Goal: Task Accomplishment & Management: Manage account settings

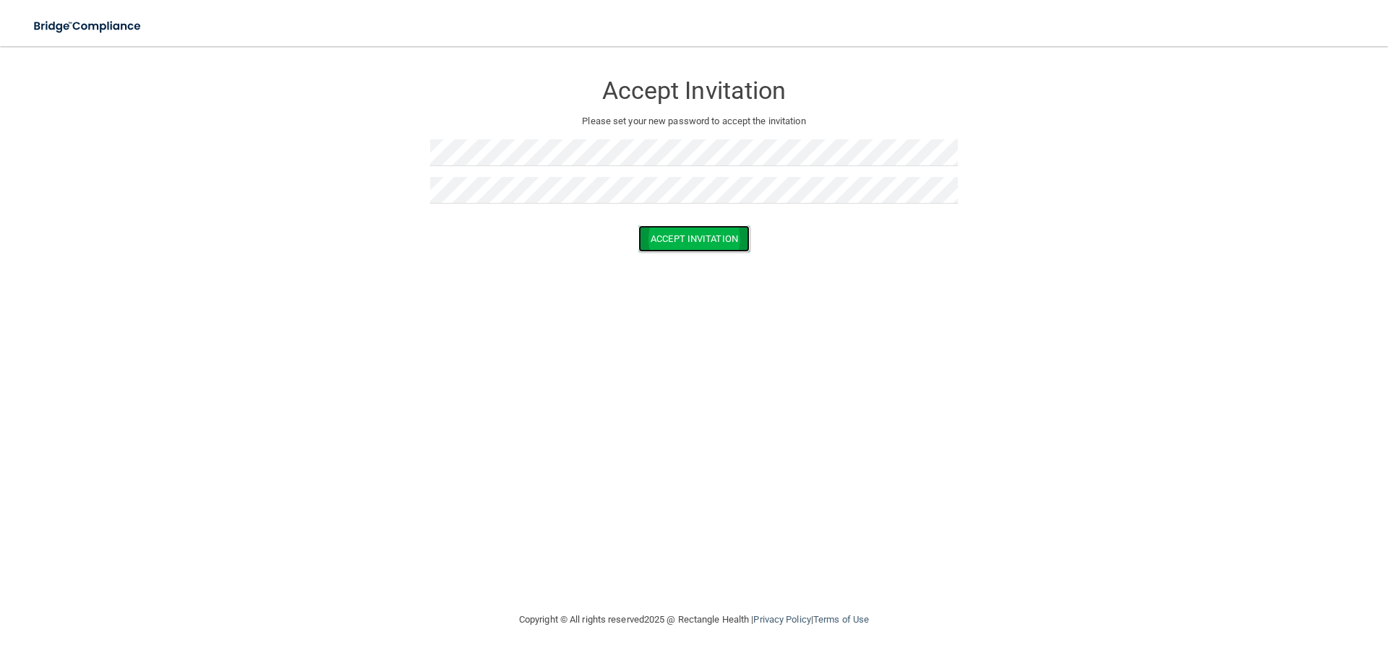
click at [689, 244] on button "Accept Invitation" at bounding box center [693, 238] width 111 height 27
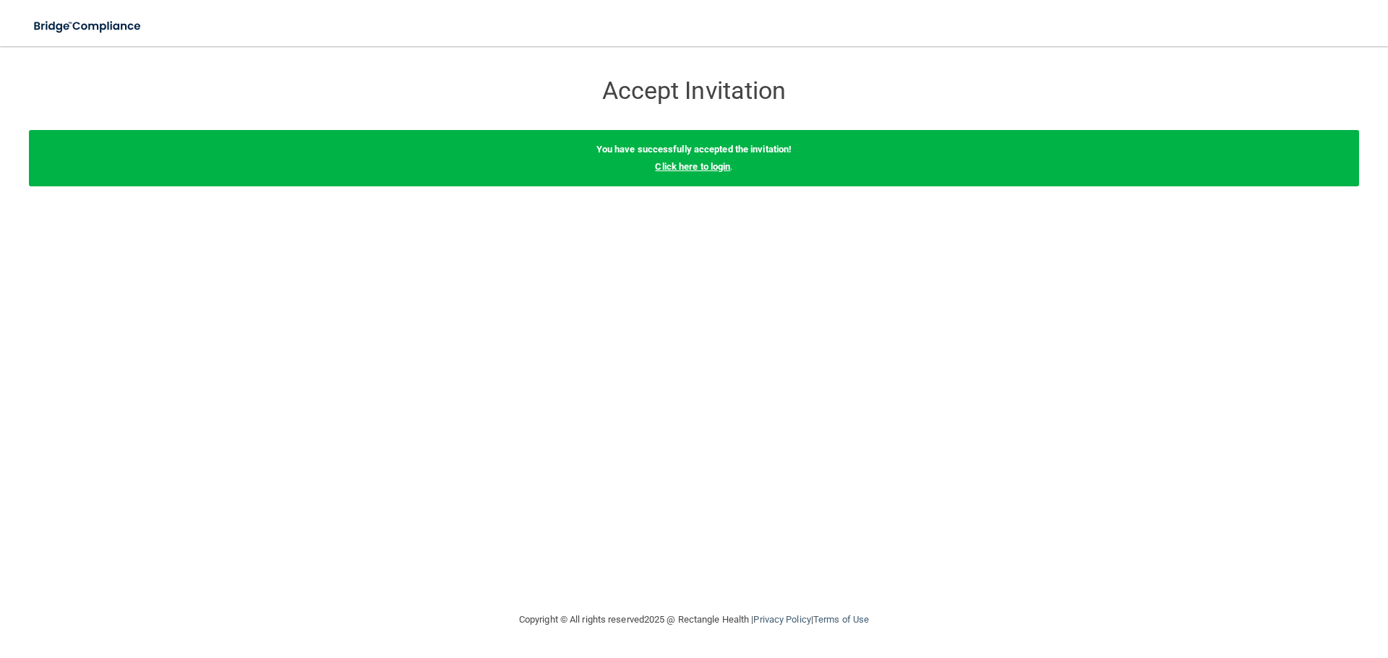
click at [692, 167] on link "Click here to login" at bounding box center [692, 166] width 75 height 11
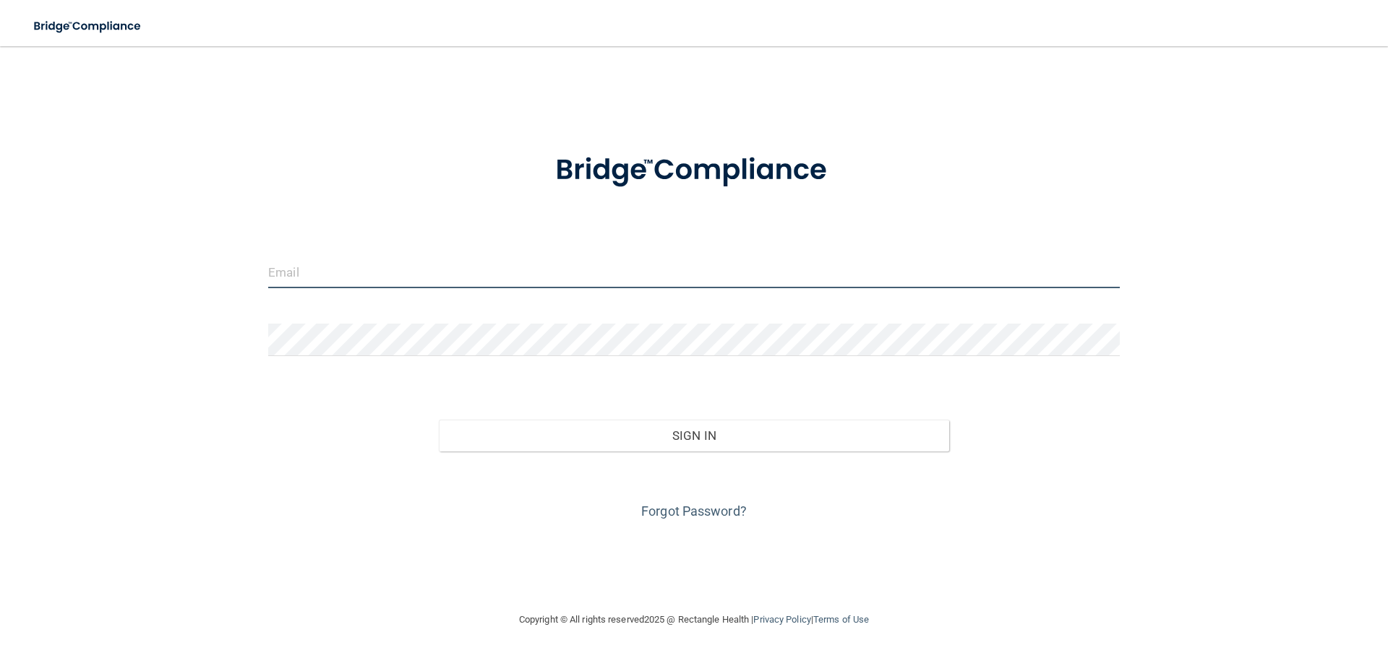
type input "[EMAIL_ADDRESS][DOMAIN_NAME]"
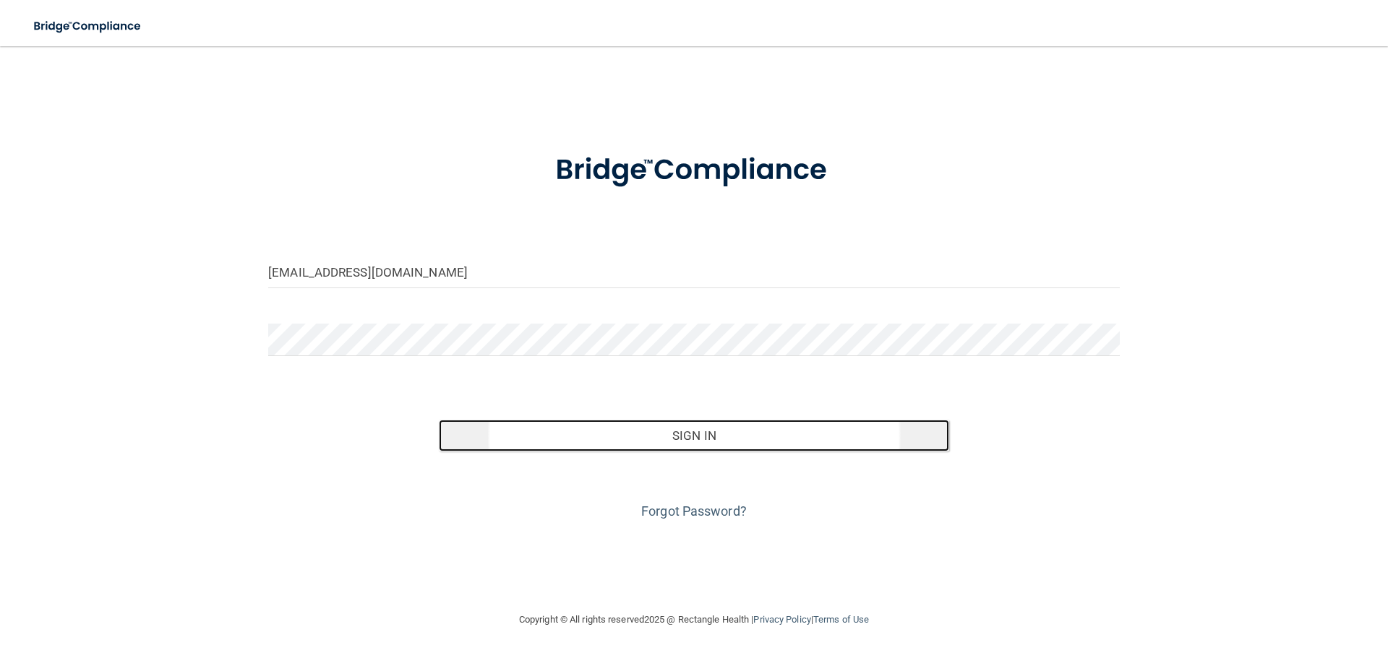
click at [699, 436] on button "Sign In" at bounding box center [694, 436] width 511 height 32
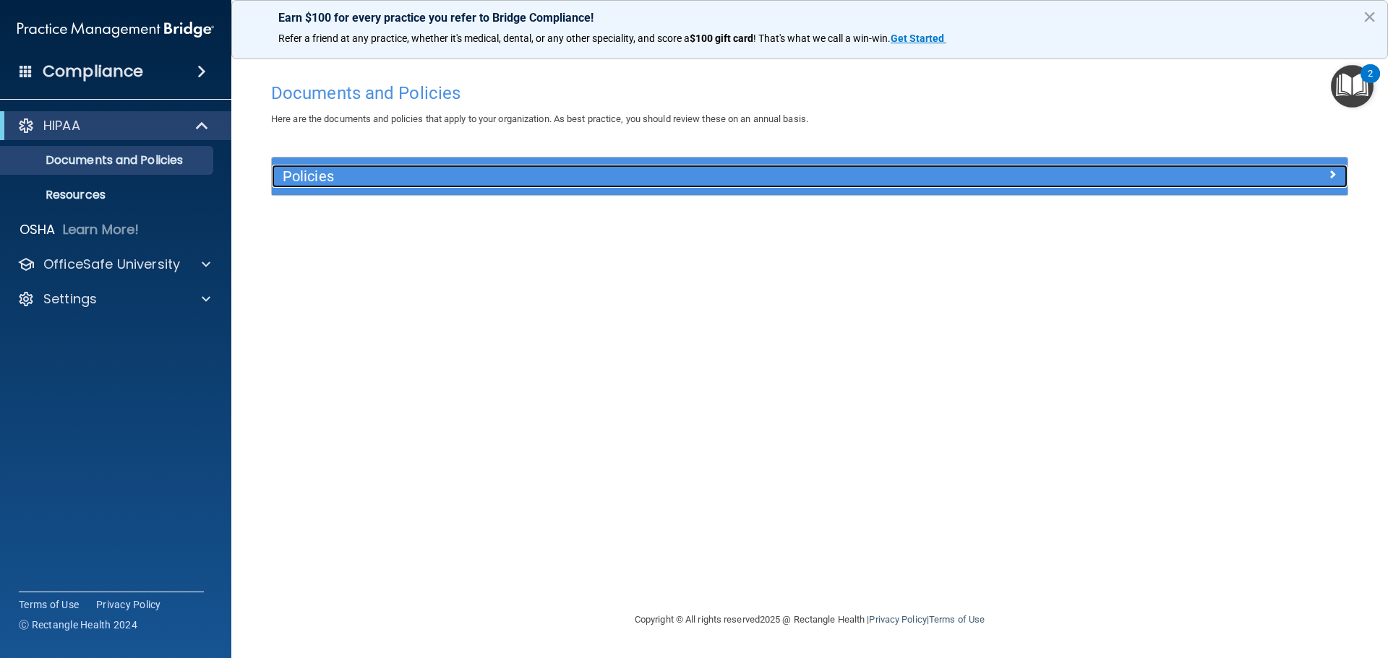
click at [350, 167] on div "Policies" at bounding box center [675, 176] width 807 height 23
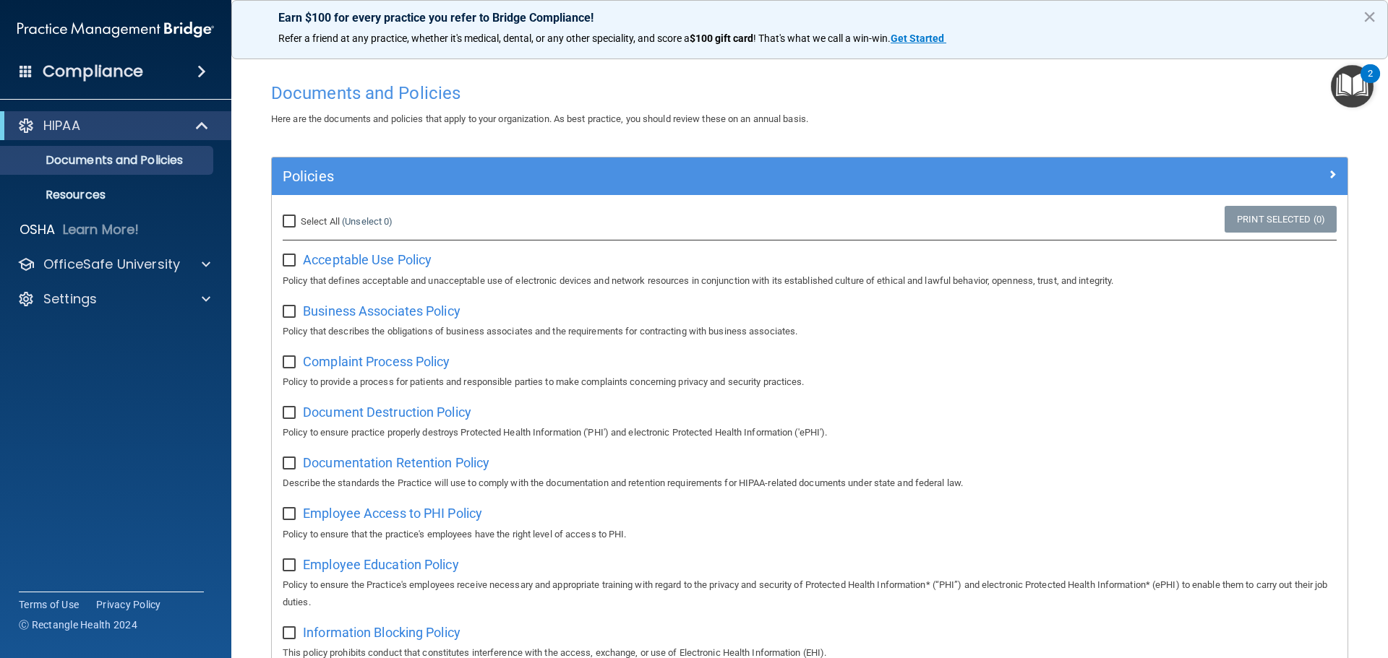
click at [99, 77] on h4 "Compliance" at bounding box center [93, 71] width 100 height 20
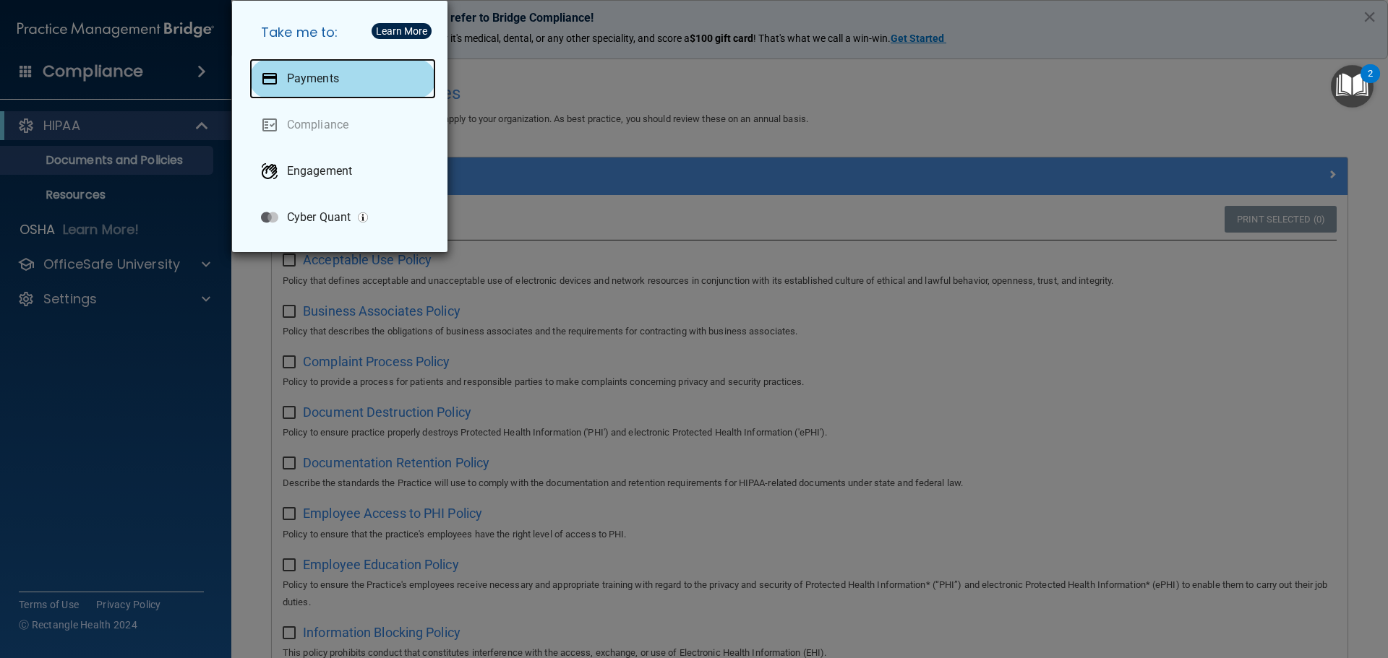
click at [401, 84] on div "Payments" at bounding box center [342, 79] width 186 height 40
